Goal: Navigation & Orientation: Find specific page/section

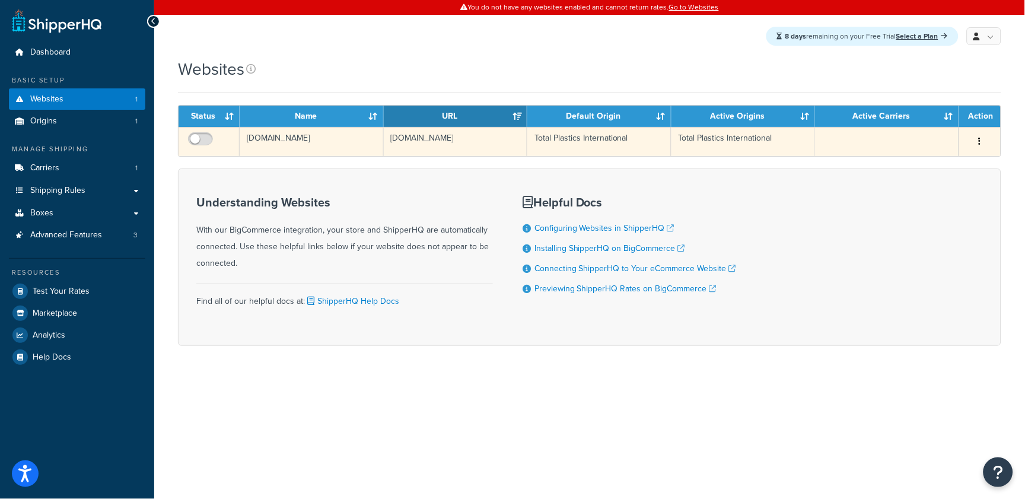
click at [421, 142] on td "[DOMAIN_NAME]" at bounding box center [456, 141] width 144 height 29
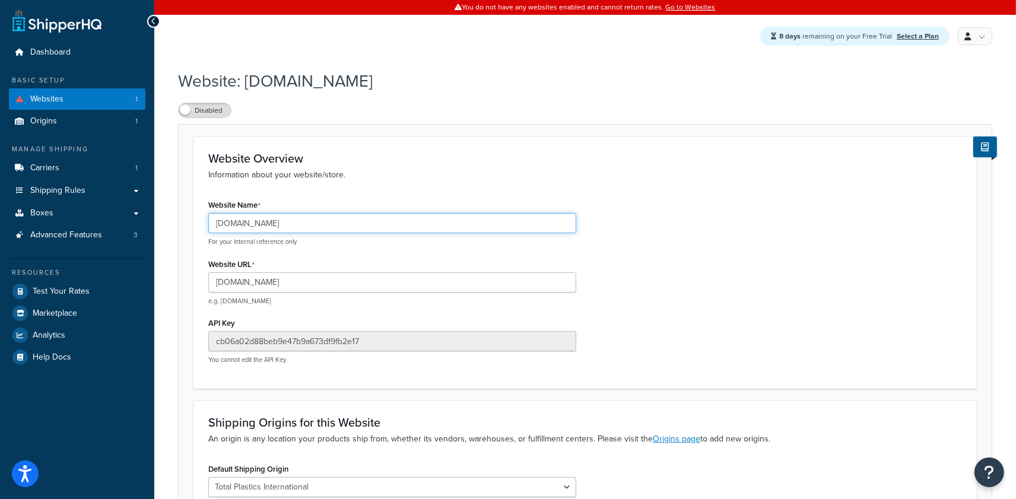
click at [263, 227] on input "totalplastics.com" at bounding box center [392, 223] width 368 height 20
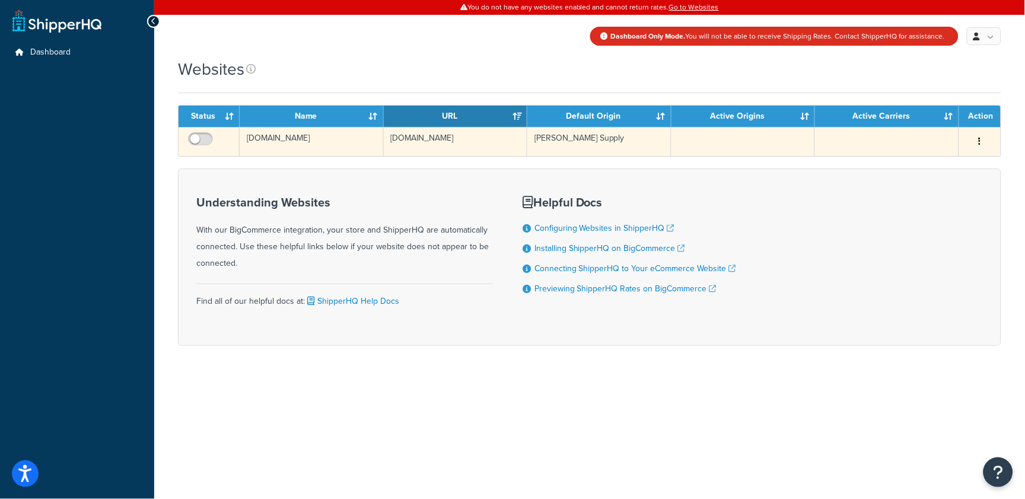
click at [439, 148] on td "hartsupply.com" at bounding box center [456, 141] width 144 height 29
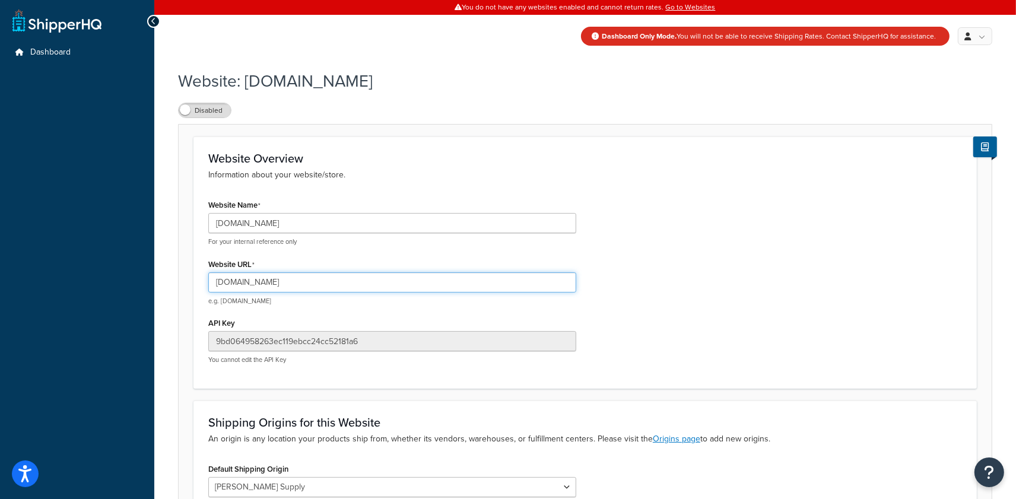
click at [291, 283] on input "hartsupply.com" at bounding box center [392, 282] width 368 height 20
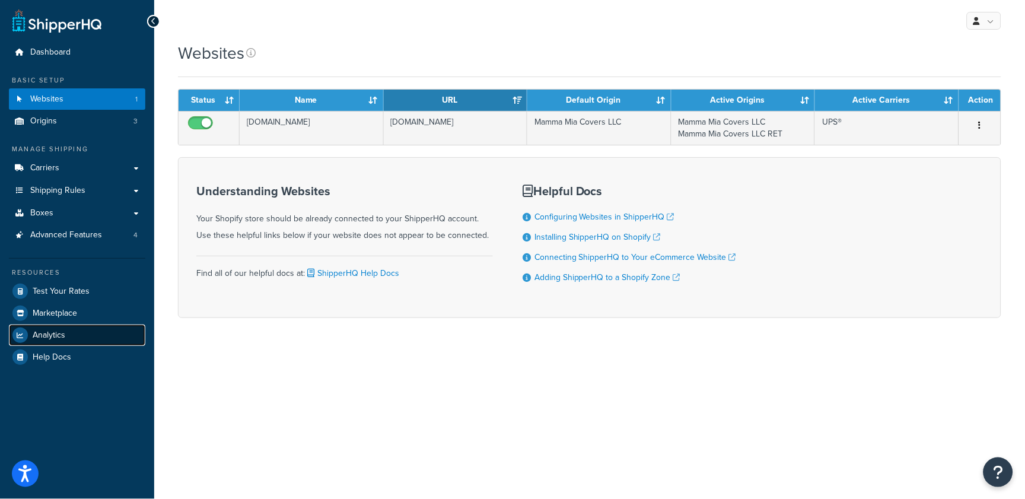
click at [74, 338] on link "Analytics" at bounding box center [77, 335] width 136 height 21
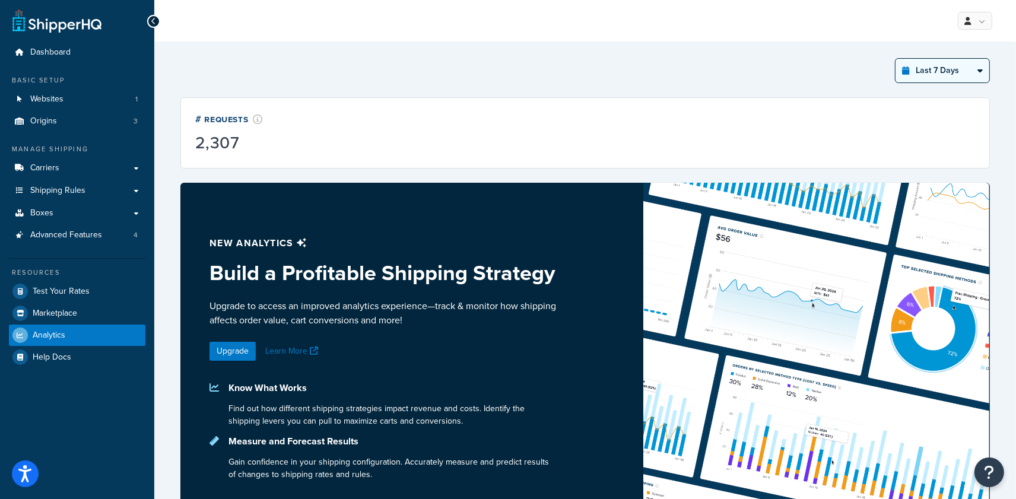
click at [953, 67] on select "Last 24 Hours Last 7 Days Last 30 Days Last 3 Months Last 6 Months Last 12 Mont…" at bounding box center [942, 71] width 94 height 24
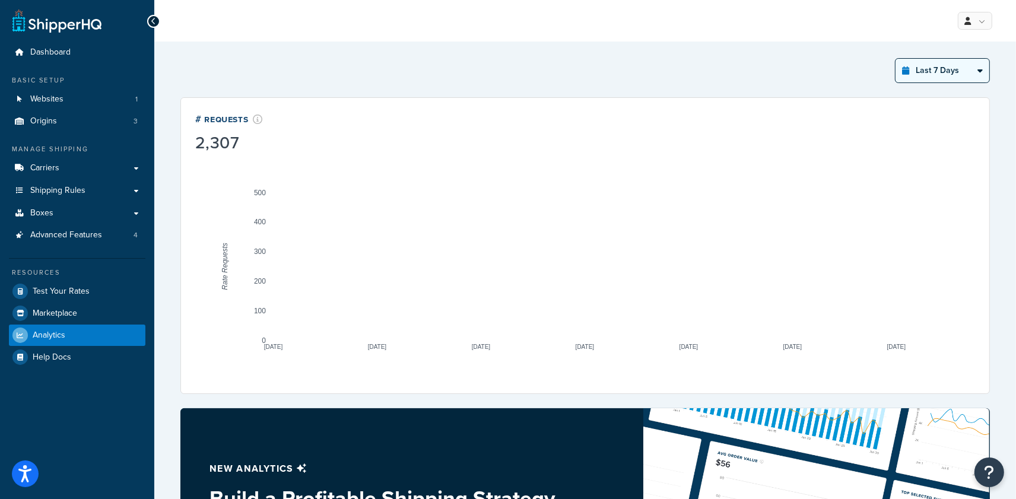
select select "last_year"
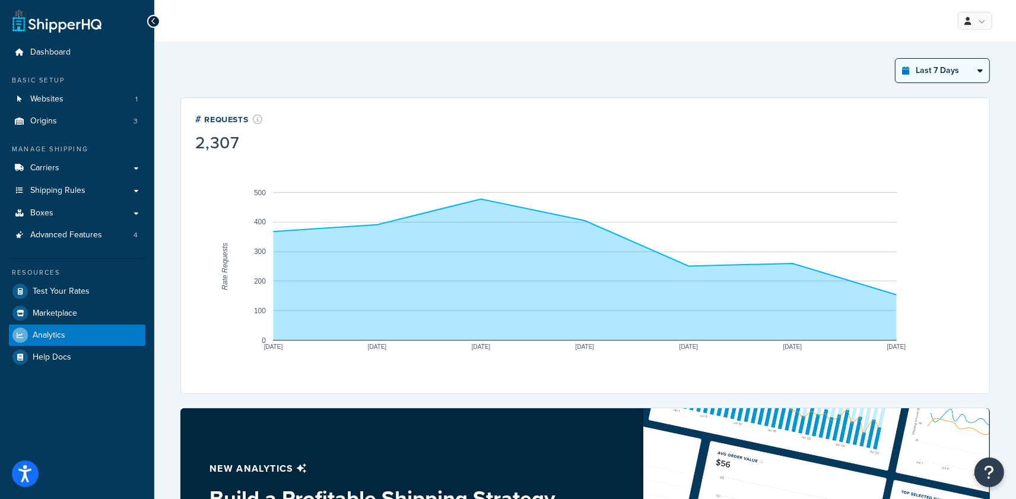
click at [895, 59] on select "Last 24 Hours Last 7 Days Last 30 Days Last 3 Months Last 6 Months Last 12 Mont…" at bounding box center [942, 71] width 94 height 24
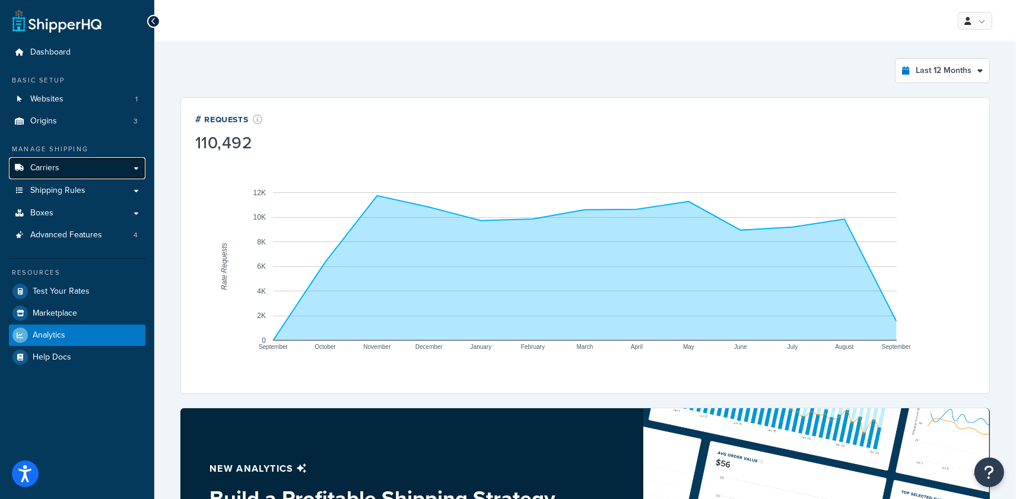
click at [49, 167] on span "Carriers" at bounding box center [44, 168] width 29 height 10
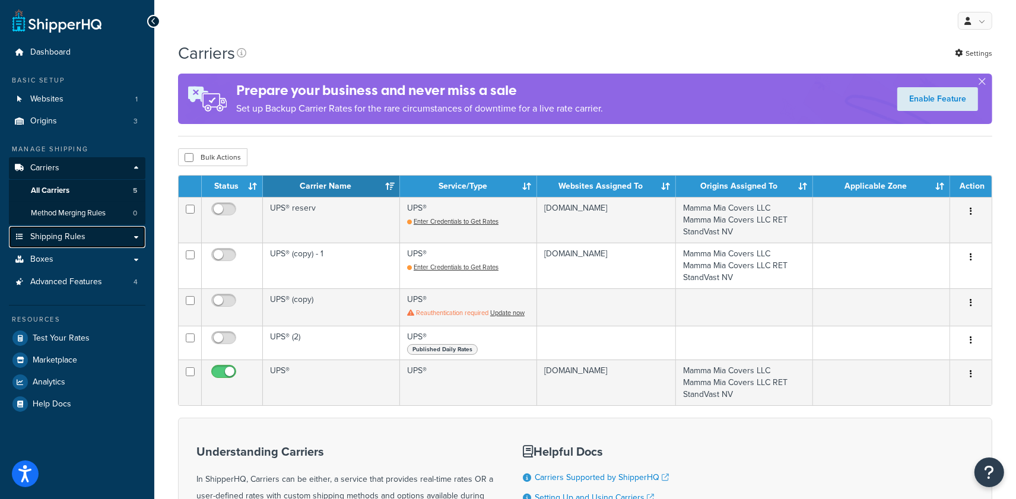
click at [60, 236] on span "Shipping Rules" at bounding box center [57, 237] width 55 height 10
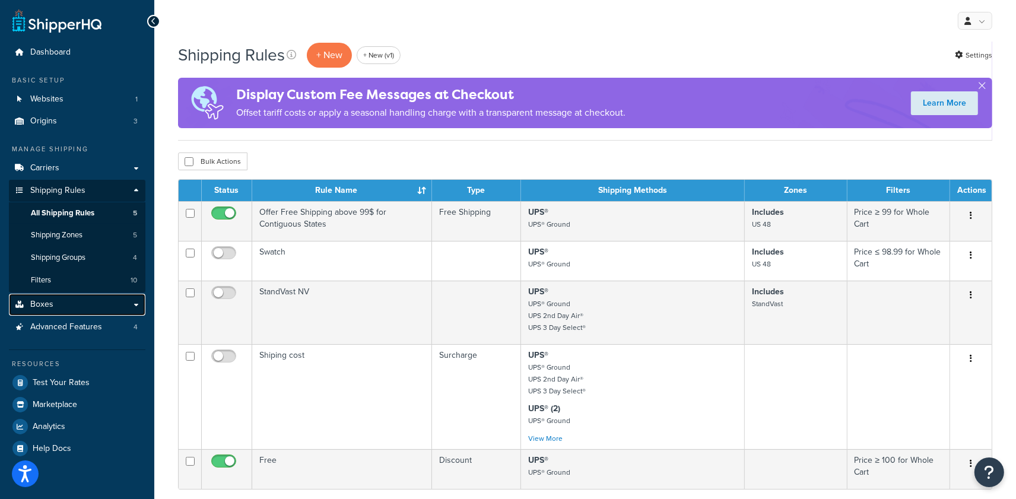
click at [58, 300] on link "Boxes" at bounding box center [77, 305] width 136 height 22
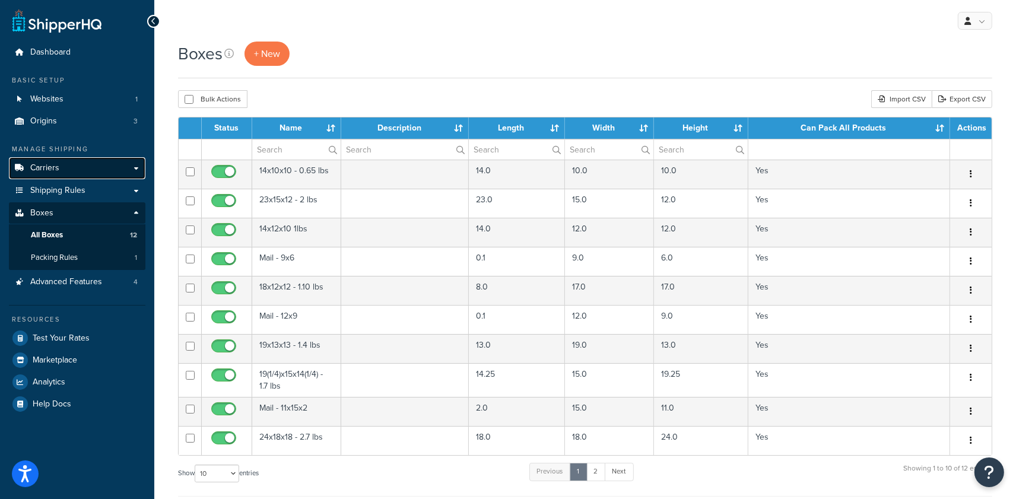
click at [36, 172] on span "Carriers" at bounding box center [44, 168] width 29 height 10
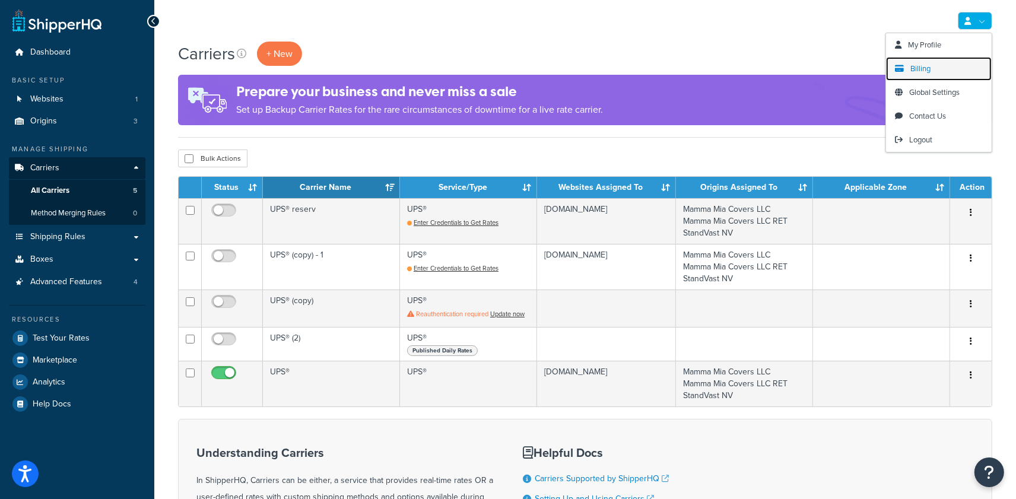
click at [945, 66] on link "Billing" at bounding box center [939, 69] width 106 height 24
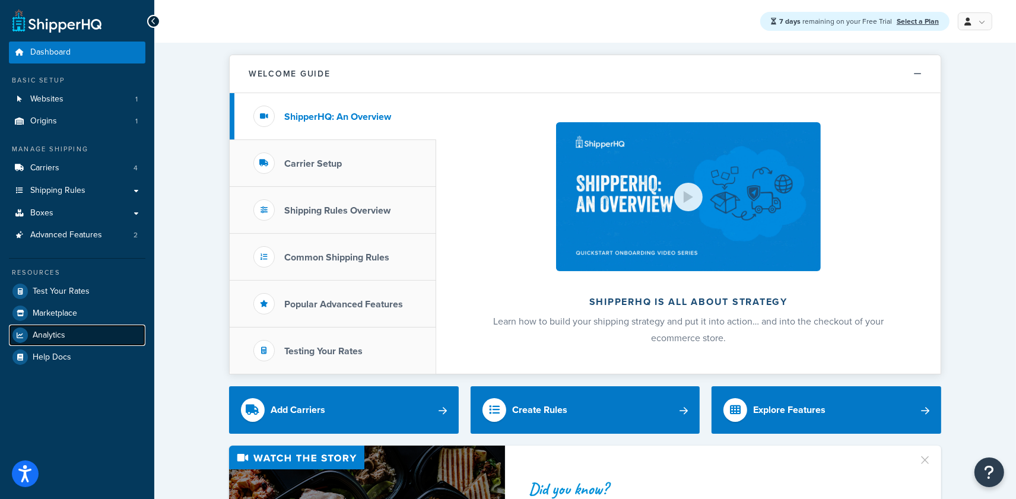
click at [63, 336] on span "Analytics" at bounding box center [49, 335] width 33 height 10
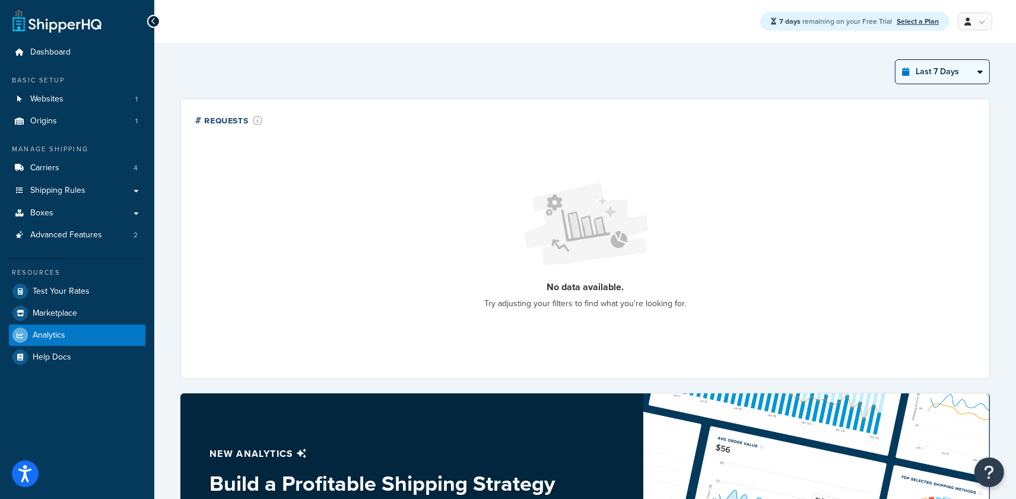
click at [945, 77] on select "Last 24 Hours Last 7 Days Last 30 Days Last 3 Months Last 6 Months Last 12 Mont…" at bounding box center [942, 72] width 94 height 24
select select "last_30_days"
click at [895, 60] on select "Last 24 Hours Last 7 Days Last 30 Days Last 3 Months Last 6 Months Last 12 Mont…" at bounding box center [942, 72] width 94 height 24
